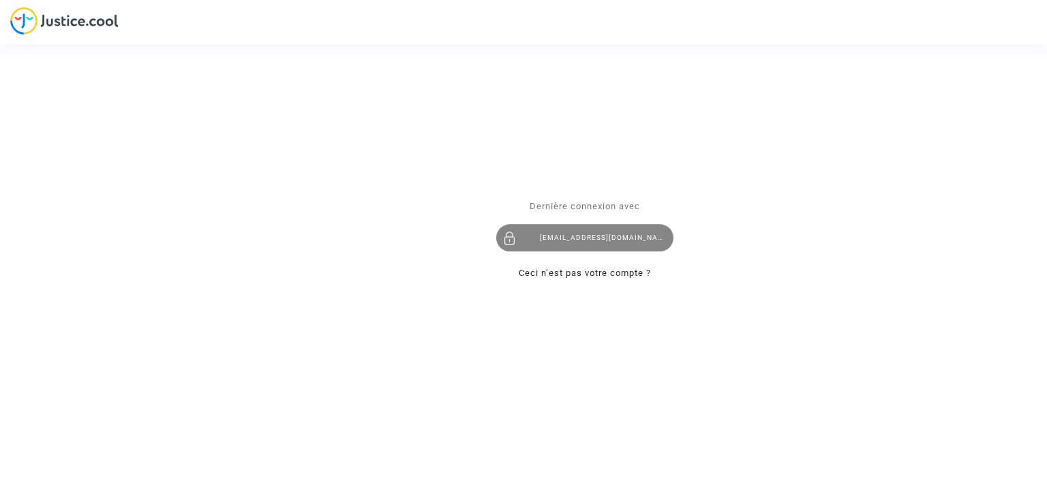
click at [601, 241] on div "[EMAIL_ADDRESS][DOMAIN_NAME]" at bounding box center [584, 237] width 177 height 27
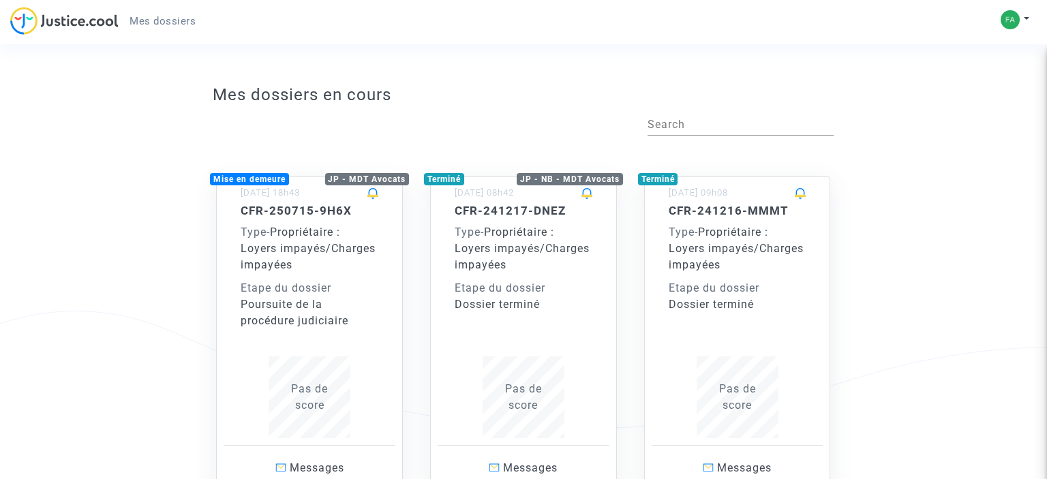
scroll to position [144, 0]
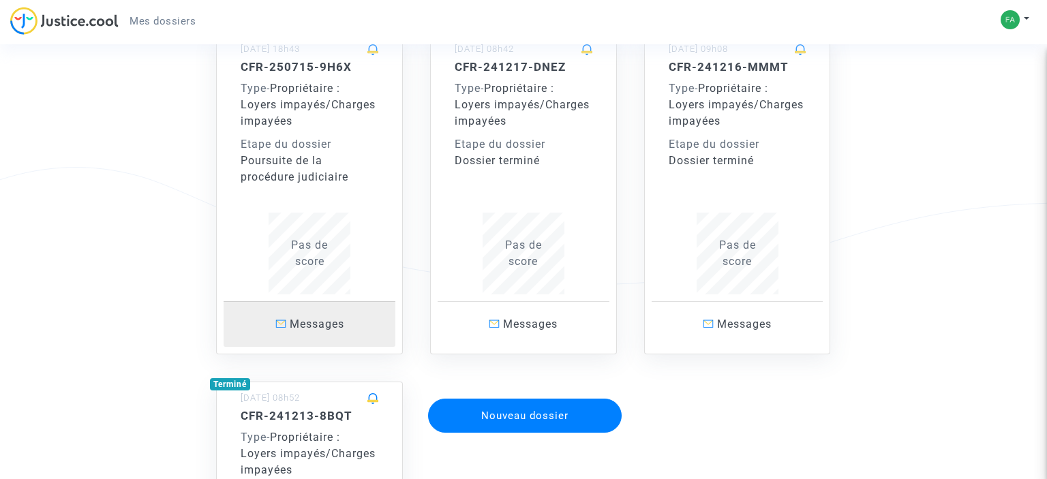
click at [290, 326] on span "Messages" at bounding box center [317, 324] width 55 height 13
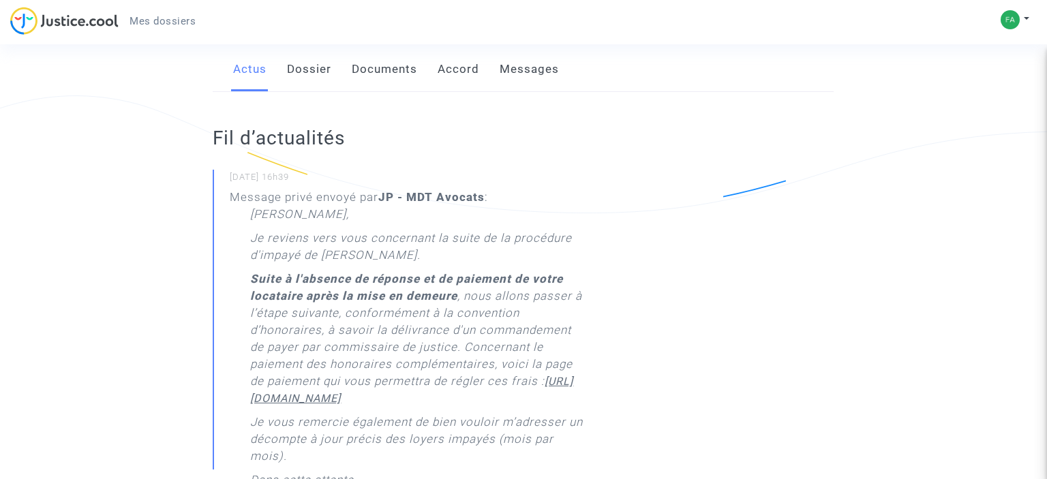
scroll to position [288, 0]
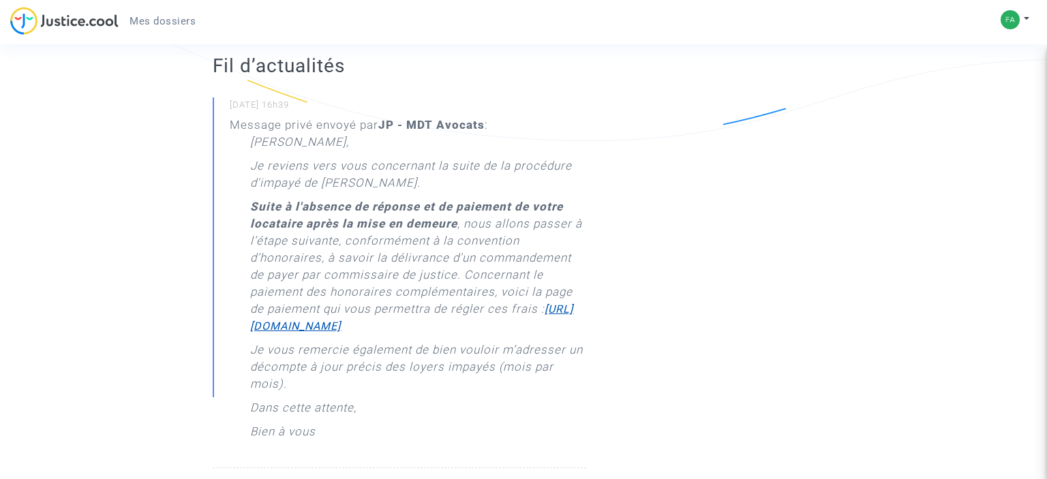
click at [418, 333] on u "https://buy.stripe.com/14k4k962G6lSeWIcMM" at bounding box center [411, 318] width 323 height 30
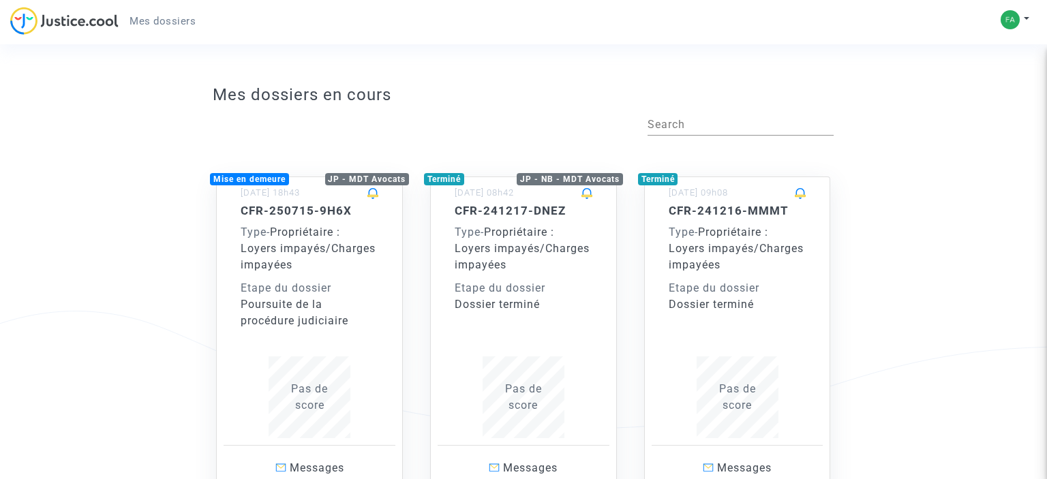
scroll to position [144, 0]
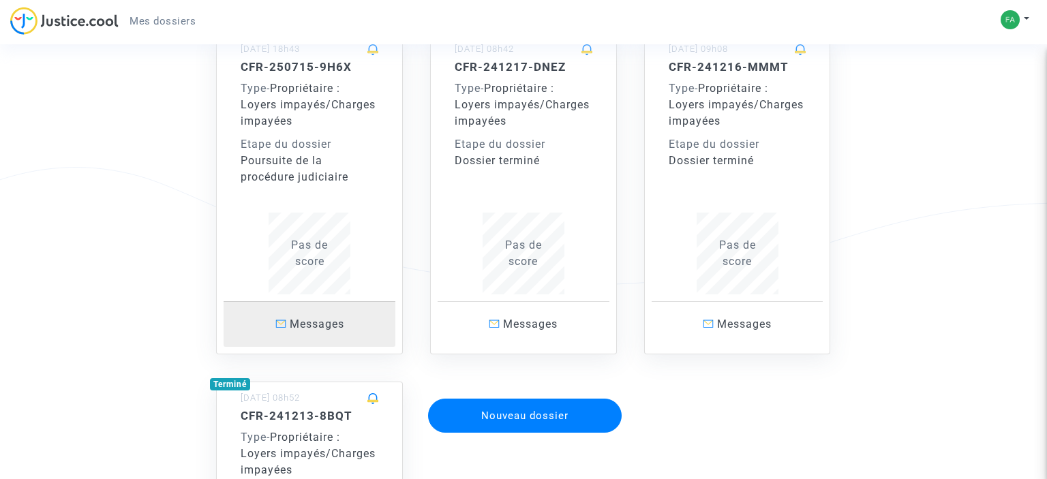
click at [296, 330] on span "Messages" at bounding box center [317, 324] width 55 height 13
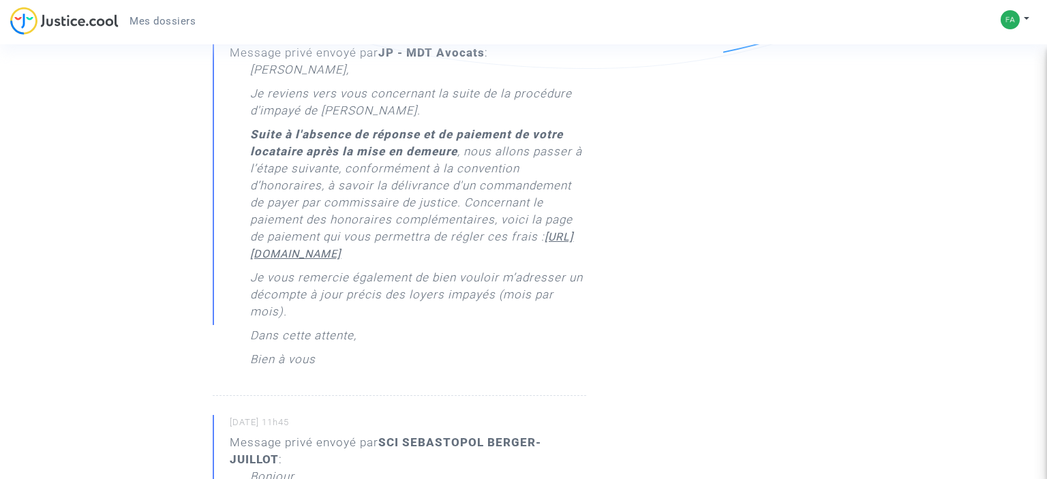
scroll to position [144, 0]
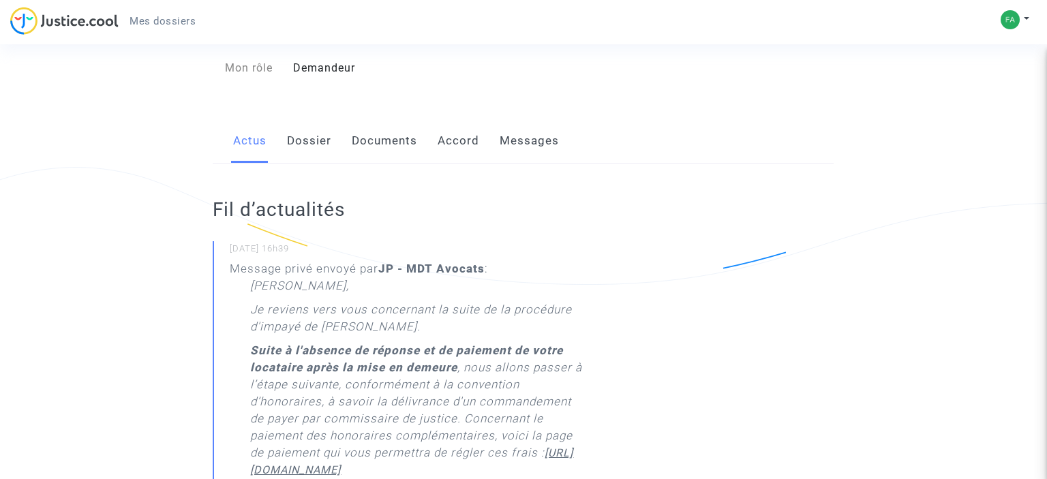
click at [542, 160] on link "Messages" at bounding box center [528, 141] width 59 height 45
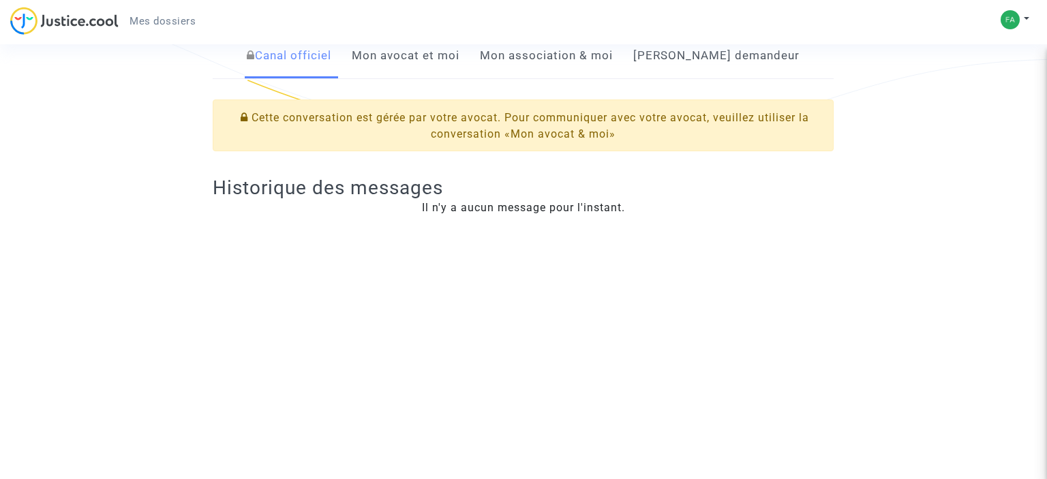
scroll to position [144, 0]
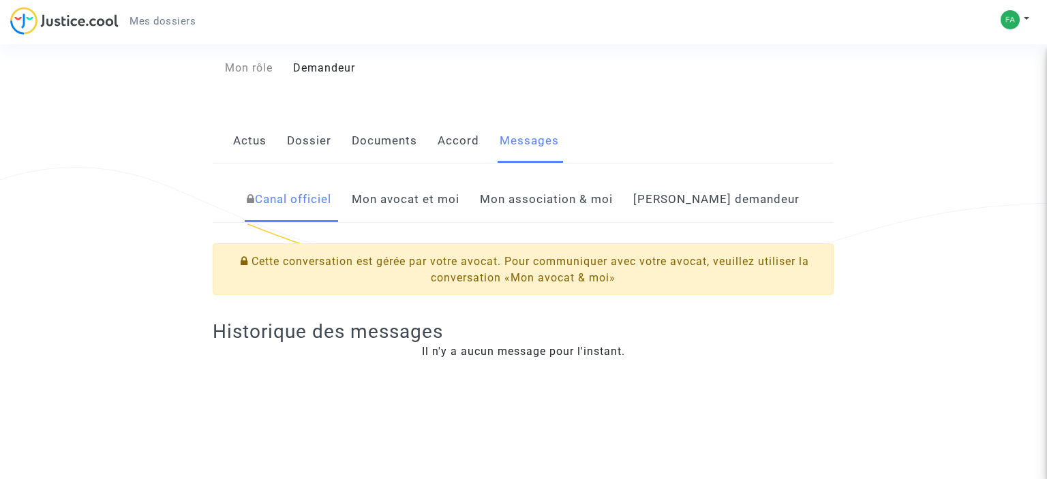
click at [413, 217] on link "Mon avocat et moi" at bounding box center [406, 199] width 108 height 45
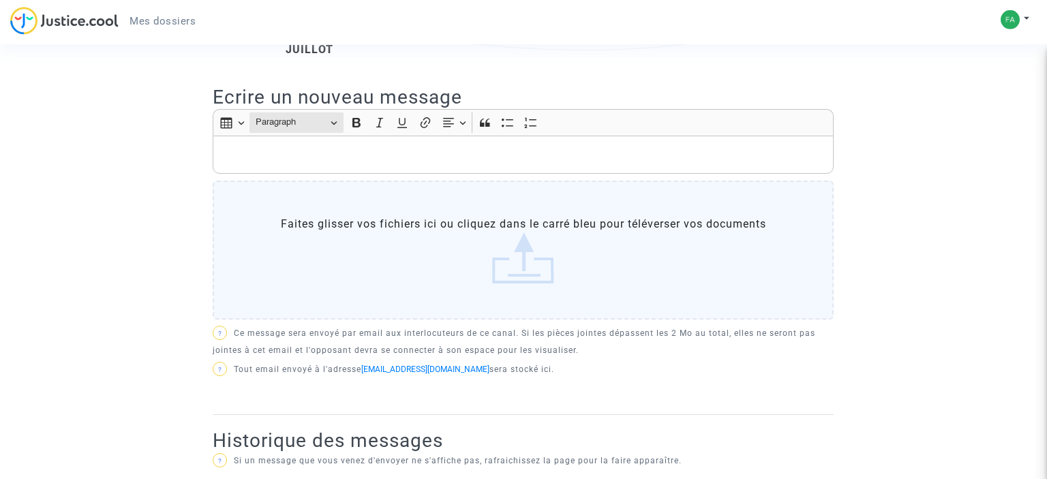
scroll to position [360, 0]
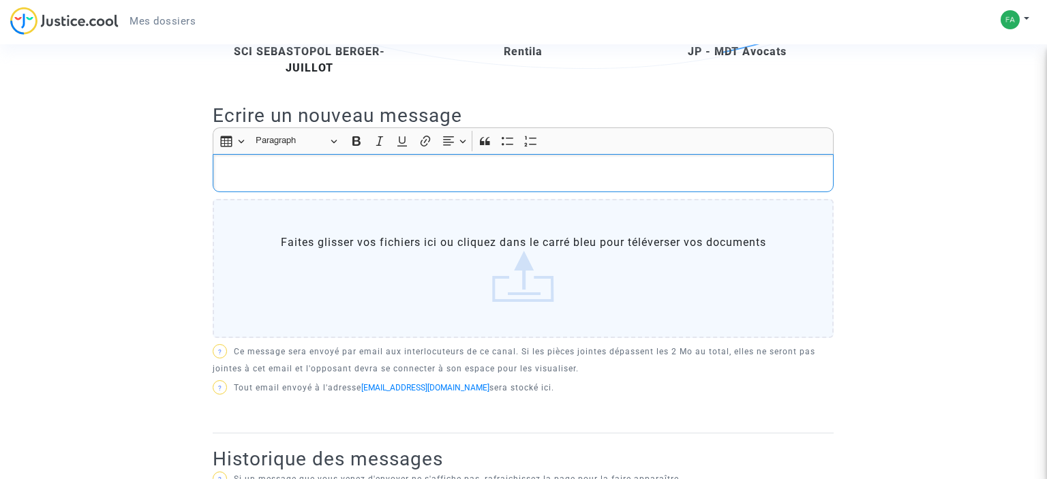
click at [290, 182] on p "Rich Text Editor, main" at bounding box center [523, 173] width 606 height 17
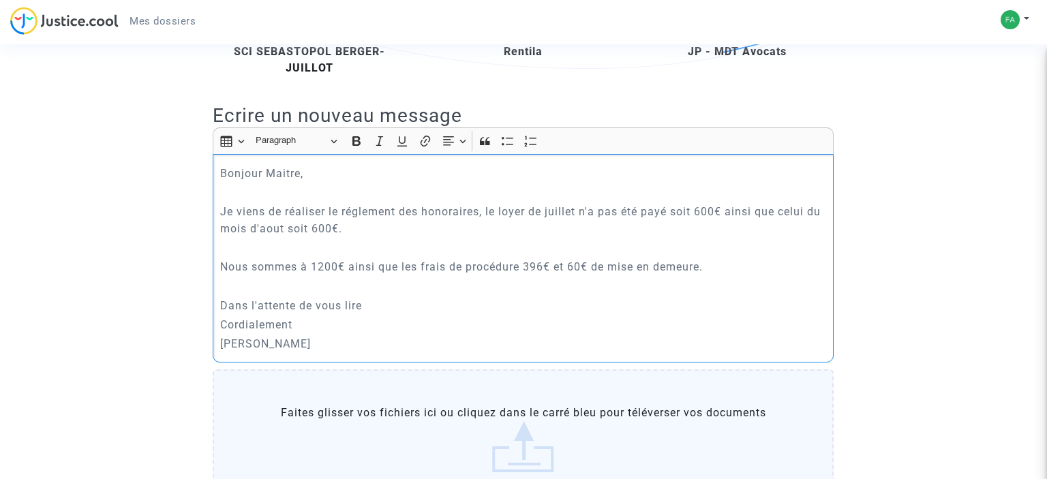
click at [367, 228] on p "Je viens de réaliser le réglement des honoraires, le loyer de juillet n'a pas é…" at bounding box center [523, 220] width 606 height 34
click at [606, 275] on p "Nous sommes à 1200€ ainsi que les frais de procédure 396€ et 60€ de mise en dem…" at bounding box center [523, 266] width 606 height 17
click at [356, 226] on p "Je viens de réaliser le réglement des honoraires, le loyer de juillet n'a pas é…" at bounding box center [523, 220] width 606 height 34
click at [432, 232] on p "Je viens de réaliser le règlement des honoraires, le loyer de juillet n'a pas é…" at bounding box center [523, 220] width 606 height 34
click at [347, 237] on p "Je viens de réaliser le règlement des honoraires, le loyer de juillet n'a pas é…" at bounding box center [523, 220] width 606 height 34
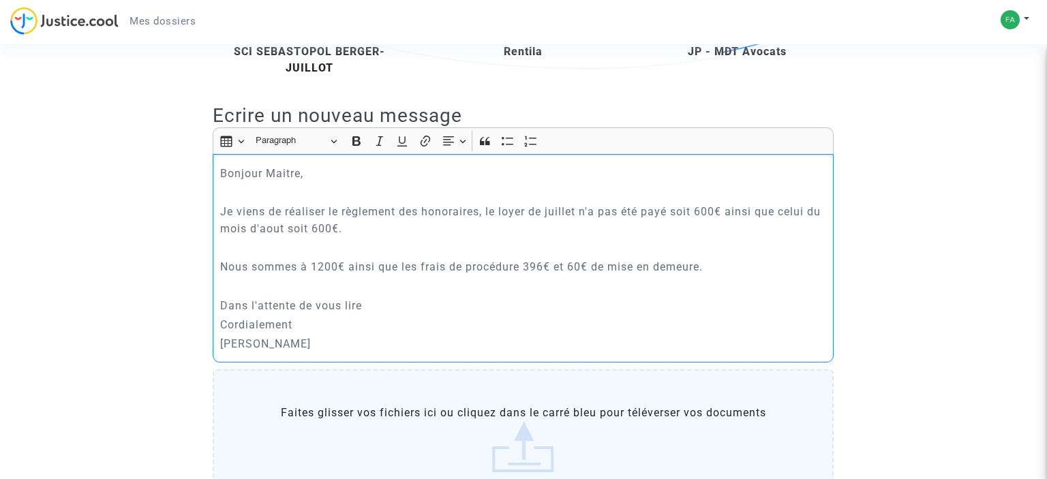
click at [729, 230] on p "Je viens de réaliser le règlement des honoraires, le loyer de juillet n'a pas é…" at bounding box center [523, 220] width 606 height 34
click at [730, 229] on p "Je viens de réaliser le règlement des honoraires, le loyer de juillet n'a pas é…" at bounding box center [523, 220] width 606 height 34
click at [735, 226] on p "Je viens de réaliser le règlement des honoraires, le loyer de juillet n'a pas é…" at bounding box center [523, 220] width 606 height 34
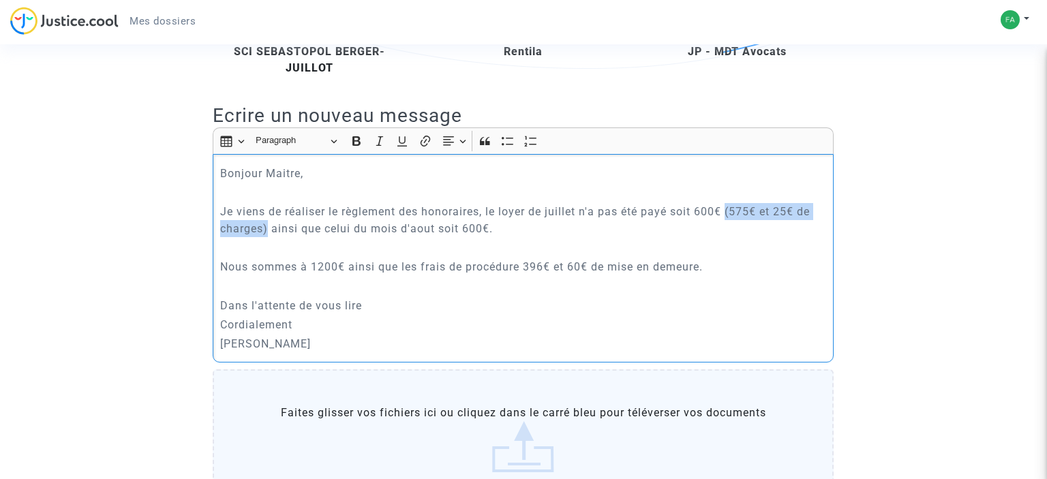
drag, startPoint x: 267, startPoint y: 247, endPoint x: 729, endPoint y: 231, distance: 462.3
click at [729, 231] on p "Je viens de réaliser le règlement des honoraires, le loyer de juillet n'a pas é…" at bounding box center [523, 220] width 606 height 34
copy p "(575€ et 25€ de charges)"
click at [493, 237] on p "Je viens de réaliser le règlement des honoraires, le loyer de juillet n'a pas é…" at bounding box center [523, 220] width 606 height 34
click at [489, 237] on p "Je viens de réaliser le règlement des honoraires, le loyer de juillet n'a pas é…" at bounding box center [523, 220] width 606 height 34
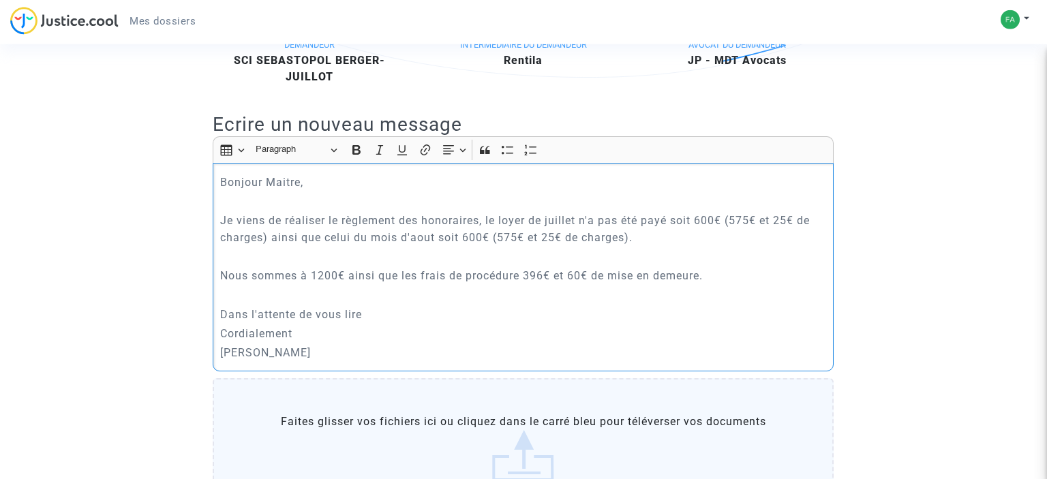
scroll to position [288, 0]
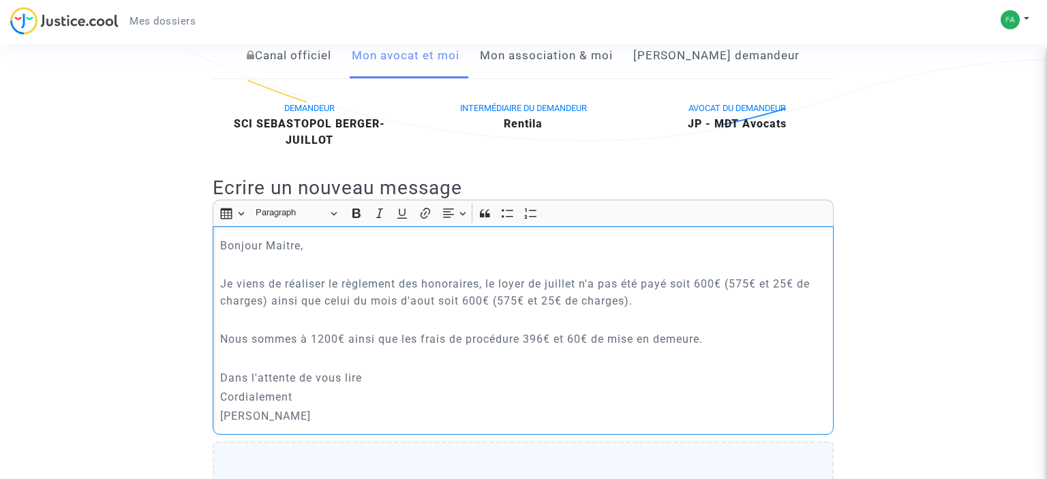
click at [400, 386] on p "Dans l'attente de vous lire" at bounding box center [523, 377] width 606 height 17
click at [313, 405] on p "Cordialement" at bounding box center [523, 396] width 606 height 17
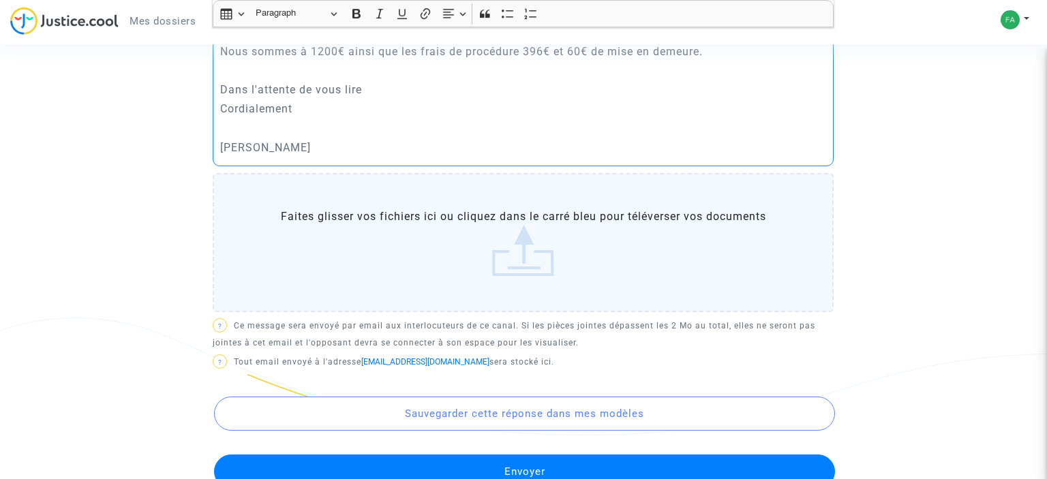
scroll to position [863, 0]
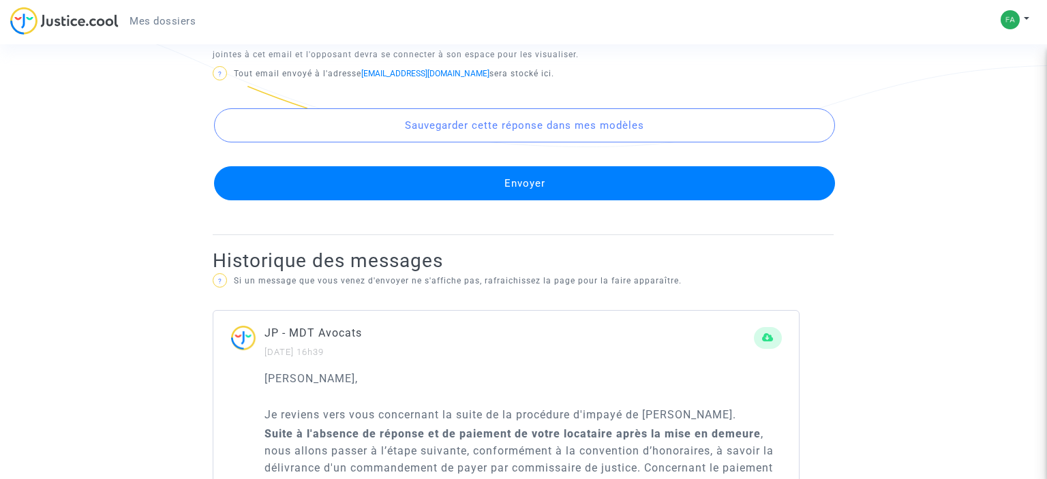
click at [485, 192] on button "Envoyer" at bounding box center [524, 183] width 621 height 34
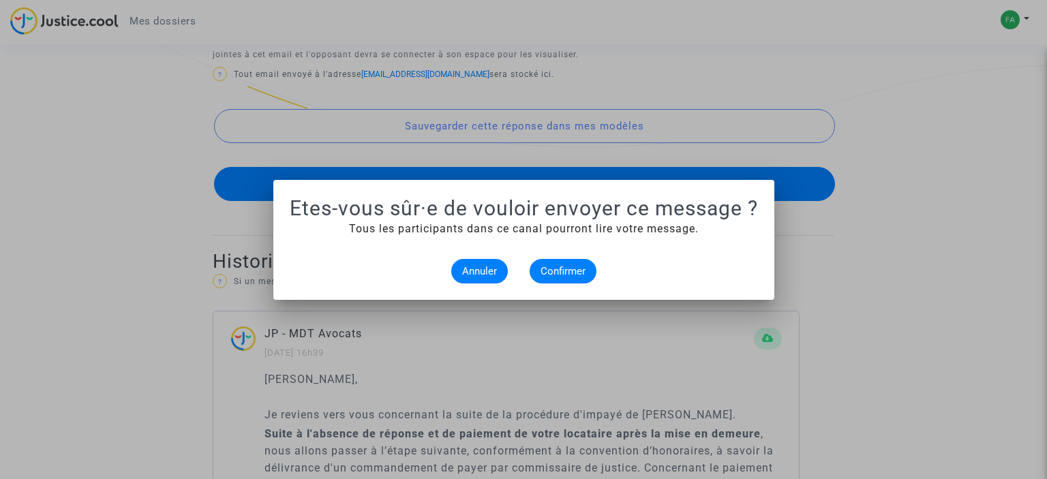
scroll to position [0, 0]
click at [568, 266] on span "Confirmer" at bounding box center [562, 271] width 45 height 12
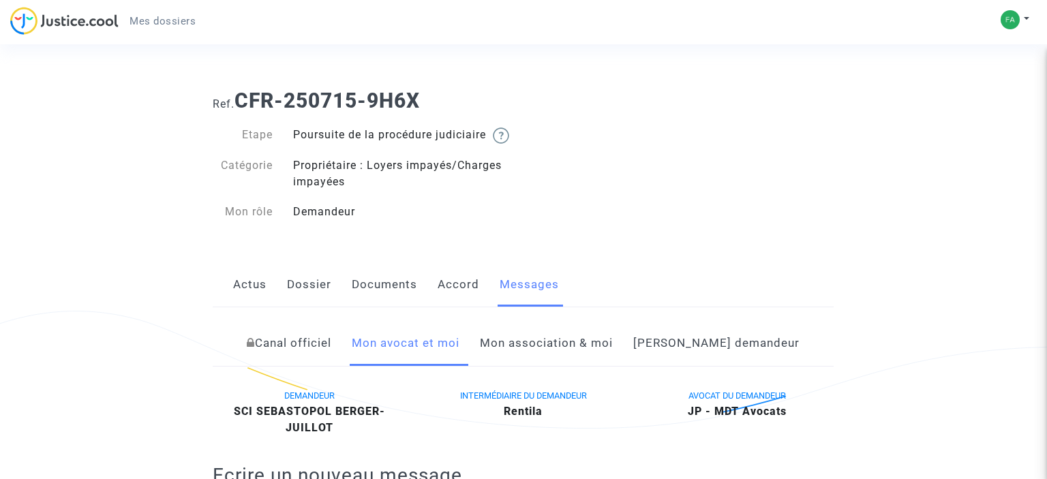
click at [379, 300] on link "Documents" at bounding box center [384, 284] width 65 height 45
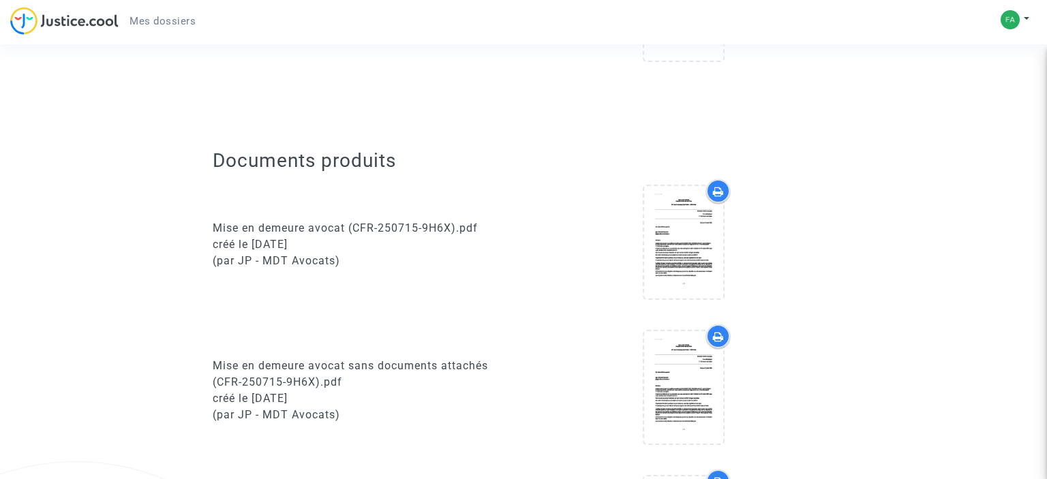
scroll to position [215, 0]
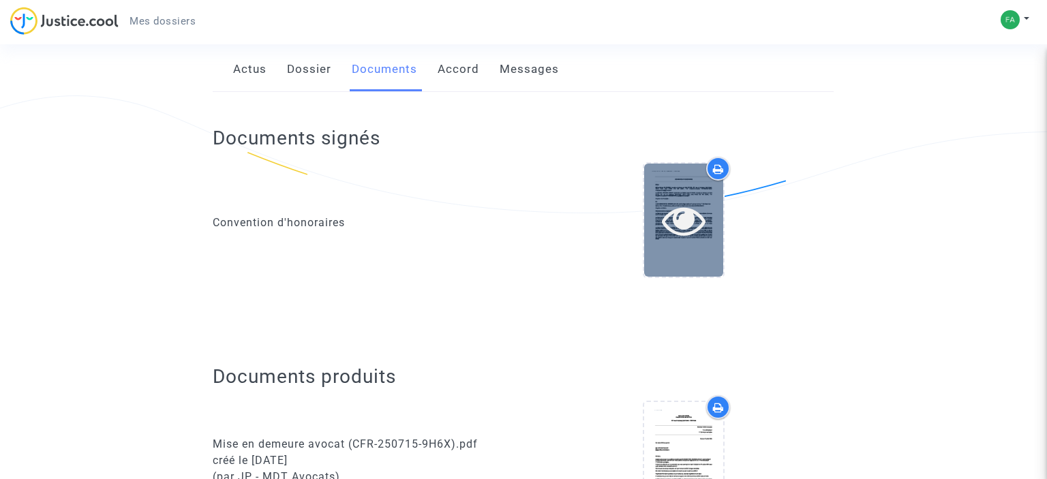
click at [685, 231] on icon at bounding box center [684, 220] width 44 height 44
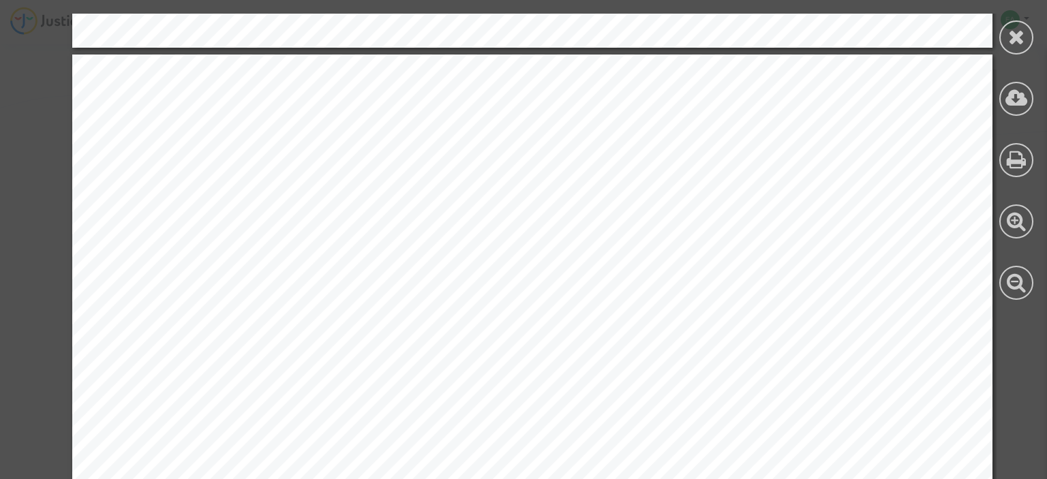
scroll to position [1256, 0]
